Goal: Information Seeking & Learning: Learn about a topic

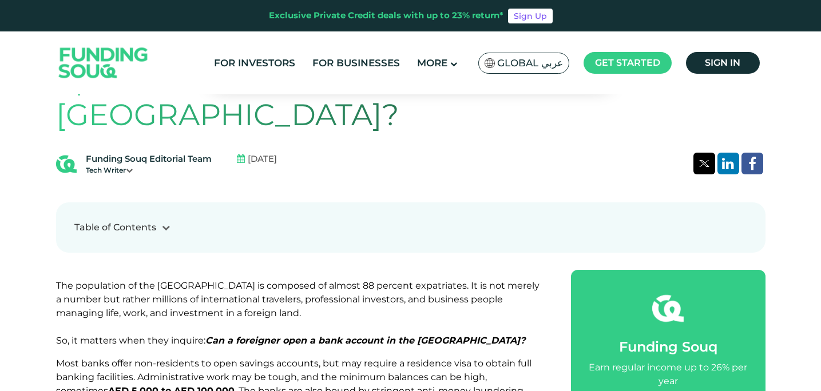
scroll to position [476, 0]
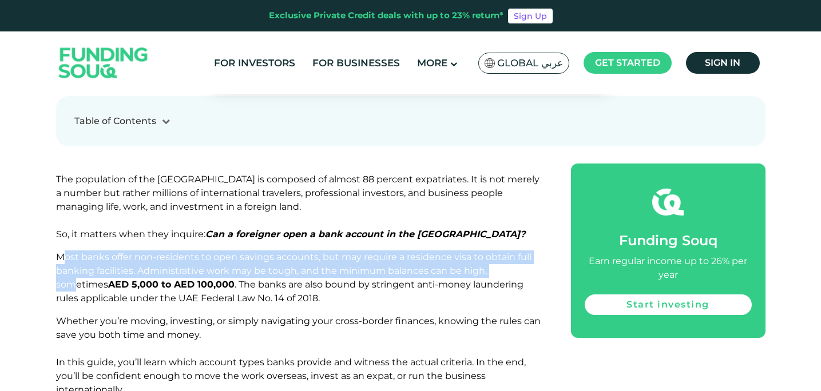
drag, startPoint x: 67, startPoint y: 223, endPoint x: 508, endPoint y: 236, distance: 441.2
click at [508, 252] on span "Most banks offer non-residents to open savings accounts, but may require a resi…" at bounding box center [293, 278] width 475 height 52
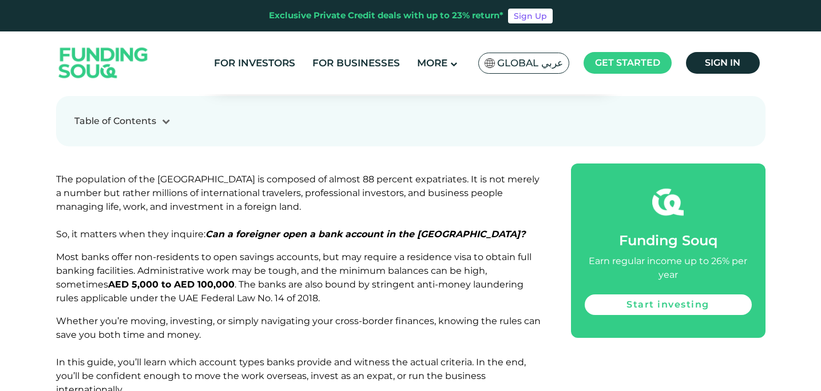
click at [197, 252] on span "Most banks offer non-residents to open savings accounts, but may require a resi…" at bounding box center [293, 278] width 475 height 52
drag, startPoint x: 194, startPoint y: 249, endPoint x: 363, endPoint y: 254, distance: 169.4
click at [363, 254] on span "Most banks offer non-residents to open savings accounts, but may require a resi…" at bounding box center [293, 278] width 475 height 52
click at [394, 252] on span "Most banks offer non-residents to open savings accounts, but may require a resi…" at bounding box center [293, 278] width 475 height 52
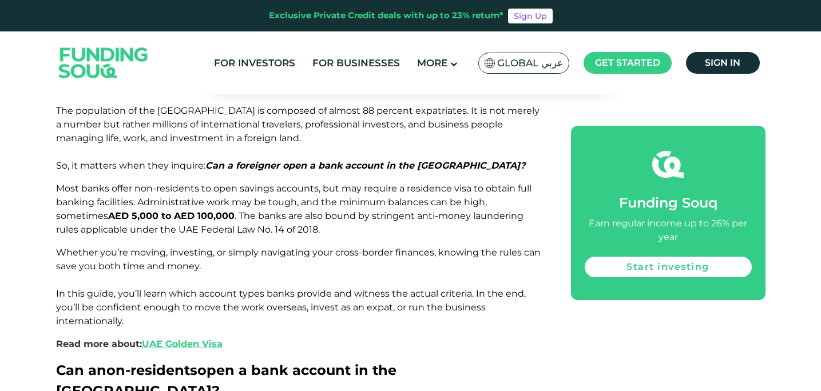
scroll to position [549, 0]
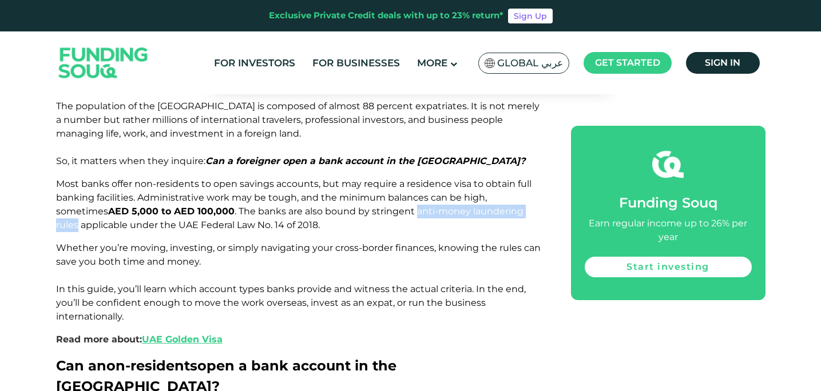
drag, startPoint x: 363, startPoint y: 175, endPoint x: 492, endPoint y: 180, distance: 129.9
click at [492, 180] on span "Most banks offer non-residents to open savings accounts, but may require a resi…" at bounding box center [293, 204] width 475 height 52
copy span "anti-money laundering rules"
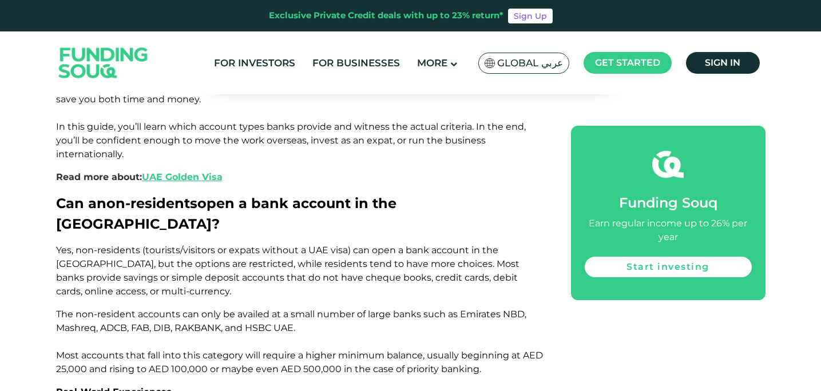
scroll to position [732, 0]
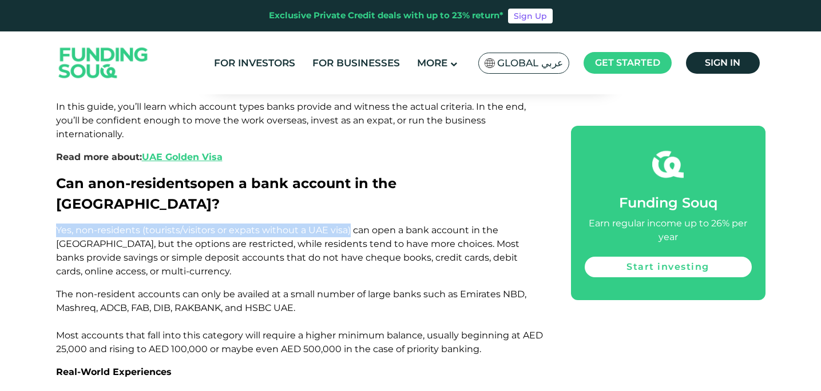
drag, startPoint x: 57, startPoint y: 171, endPoint x: 349, endPoint y: 176, distance: 291.8
click at [349, 225] on span "Yes, non-residents (tourists/visitors or expats without a UAE visa) can open a …" at bounding box center [287, 251] width 463 height 52
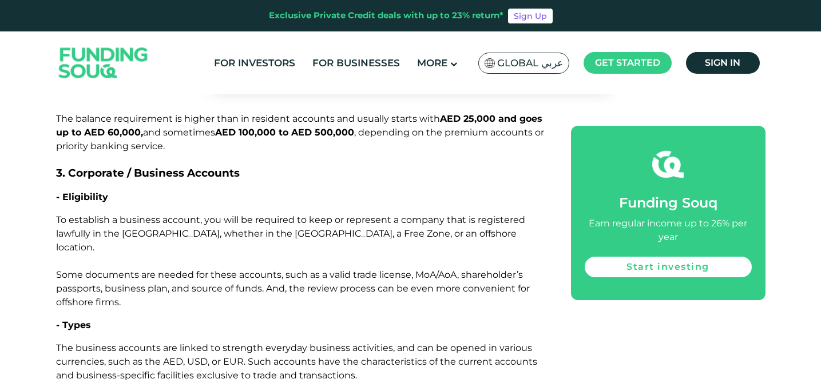
scroll to position [1813, 0]
